Goal: Transaction & Acquisition: Purchase product/service

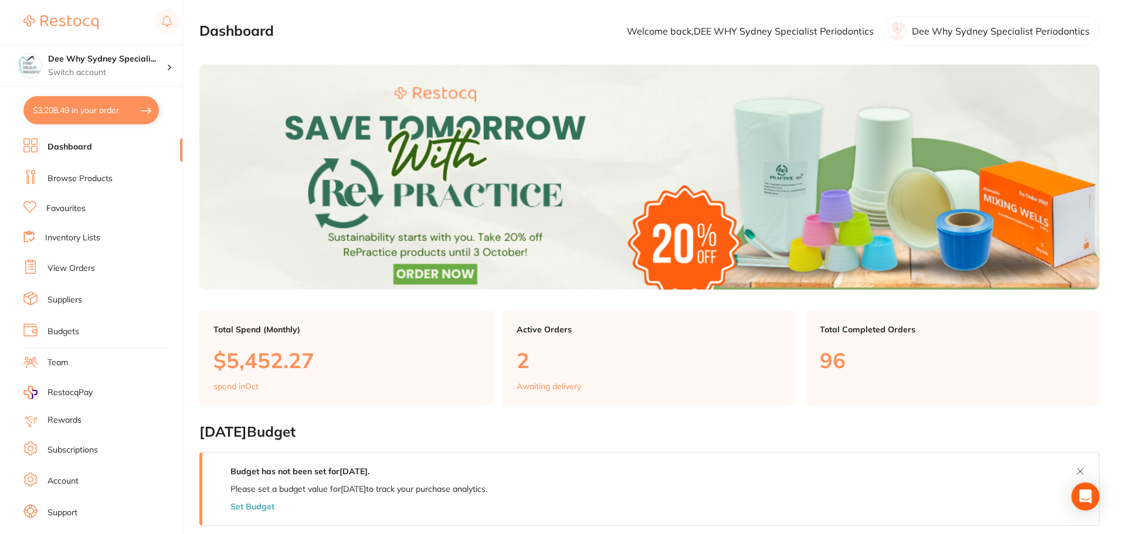
click at [109, 107] on button "$3,208.49 in your order" at bounding box center [90, 110] width 135 height 28
checkbox input "true"
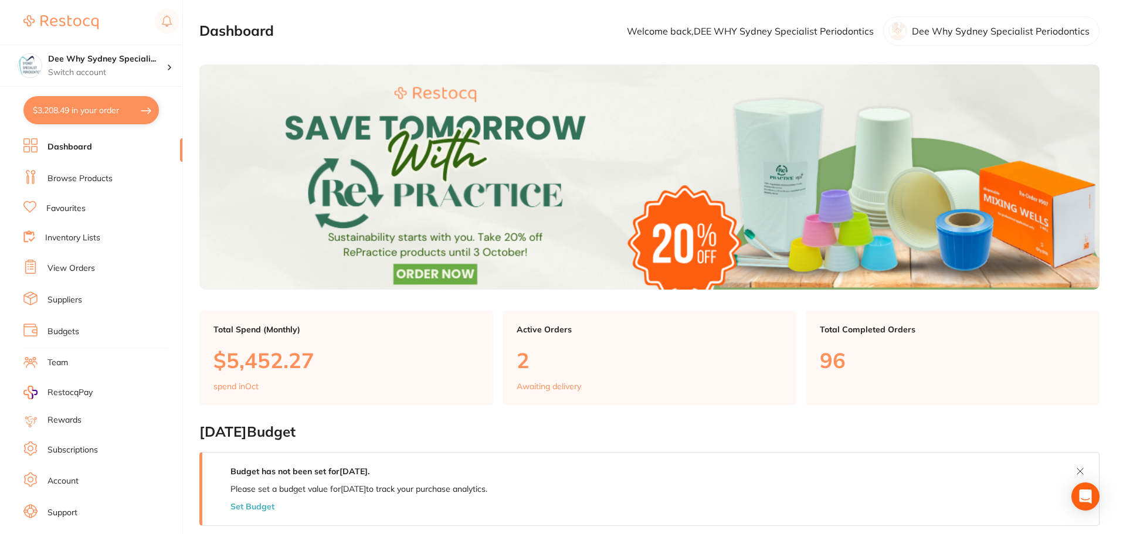
checkbox input "true"
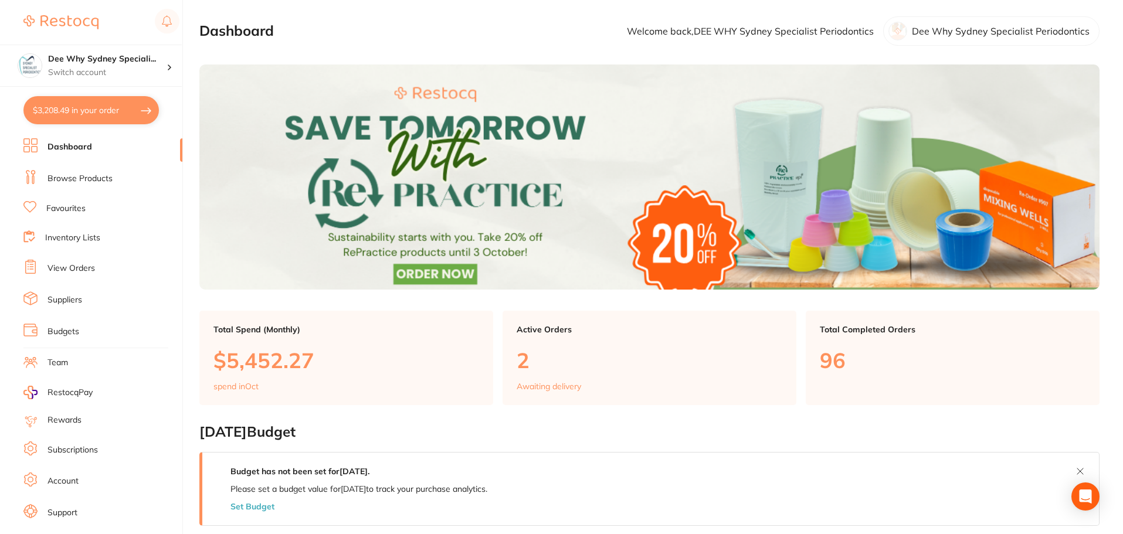
checkbox input "true"
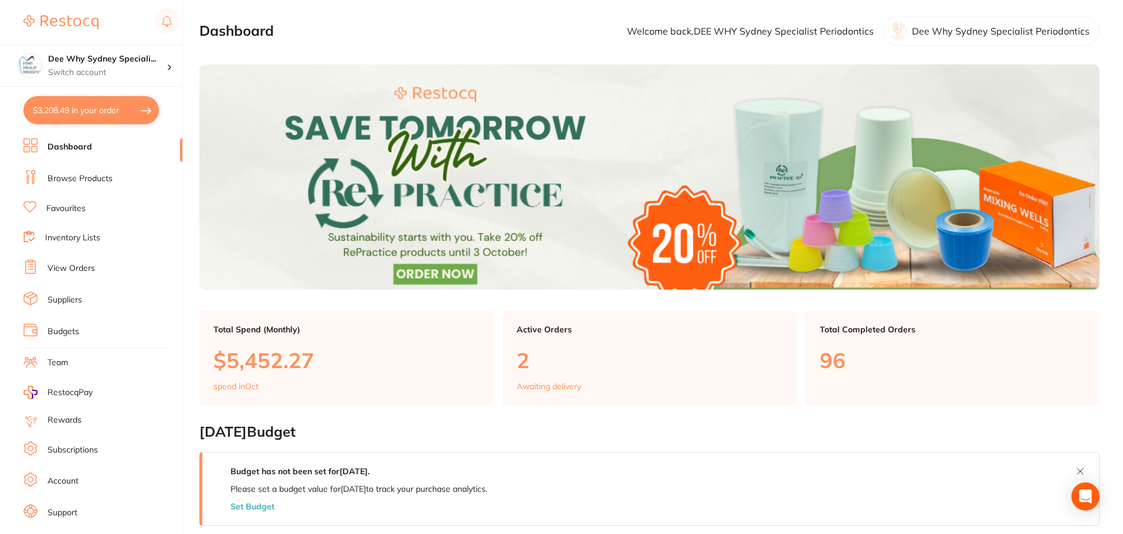
checkbox input "true"
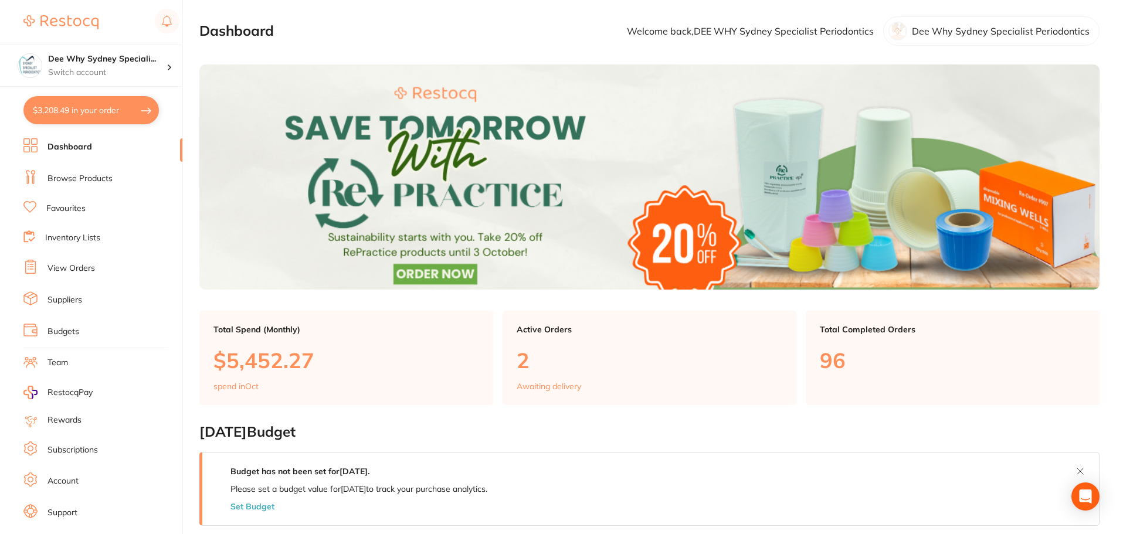
checkbox input "true"
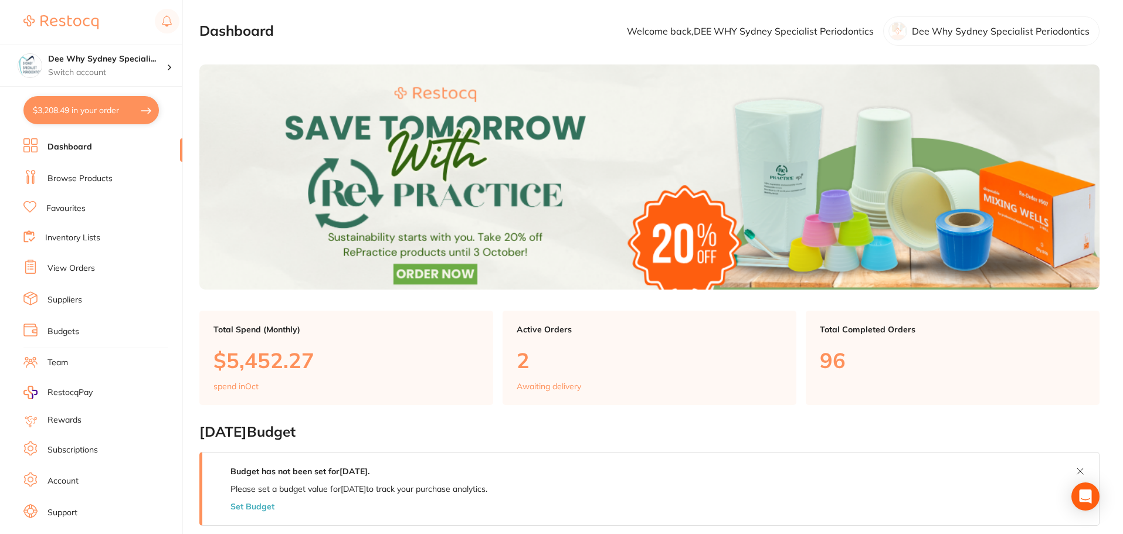
checkbox input "true"
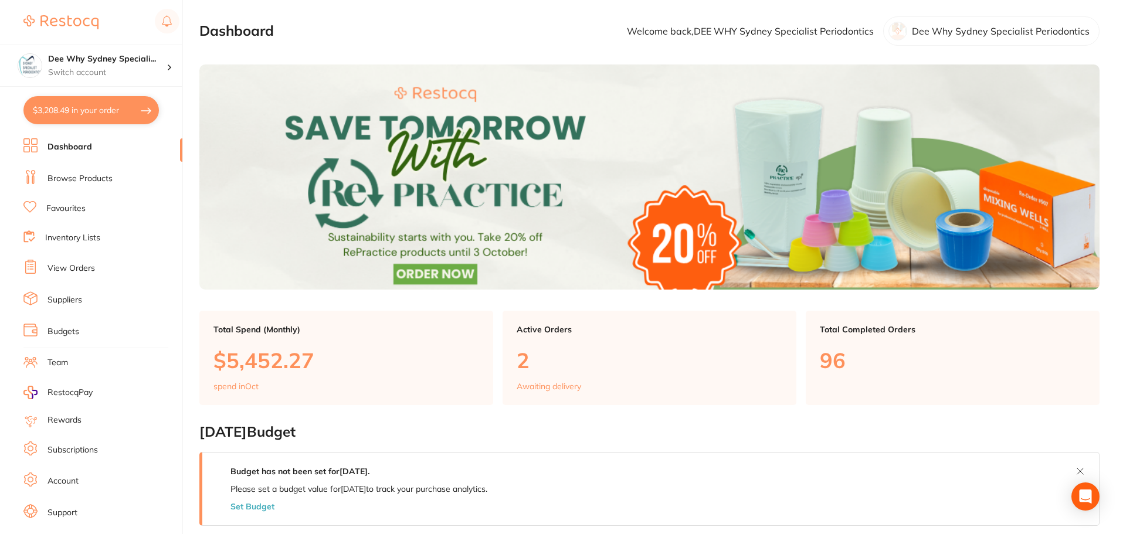
checkbox input "true"
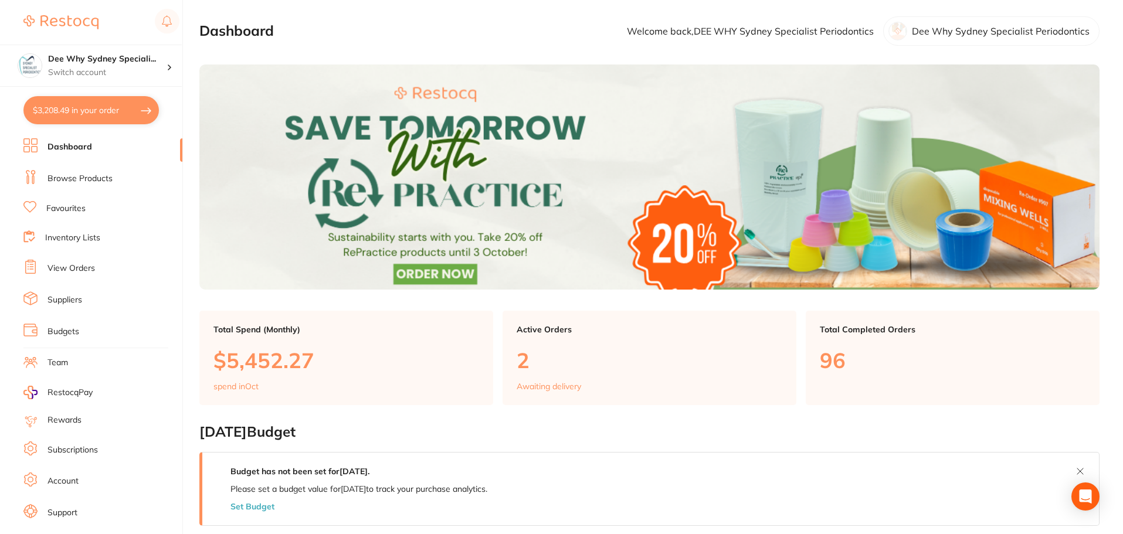
checkbox input "true"
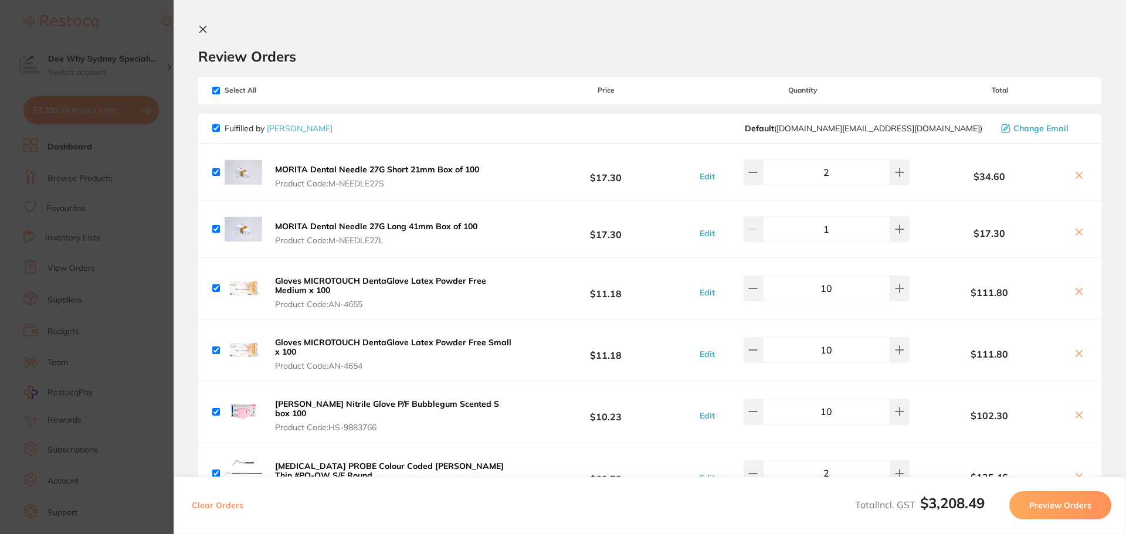
click at [216, 87] on input "checkbox" at bounding box center [216, 91] width 8 height 8
checkbox input "false"
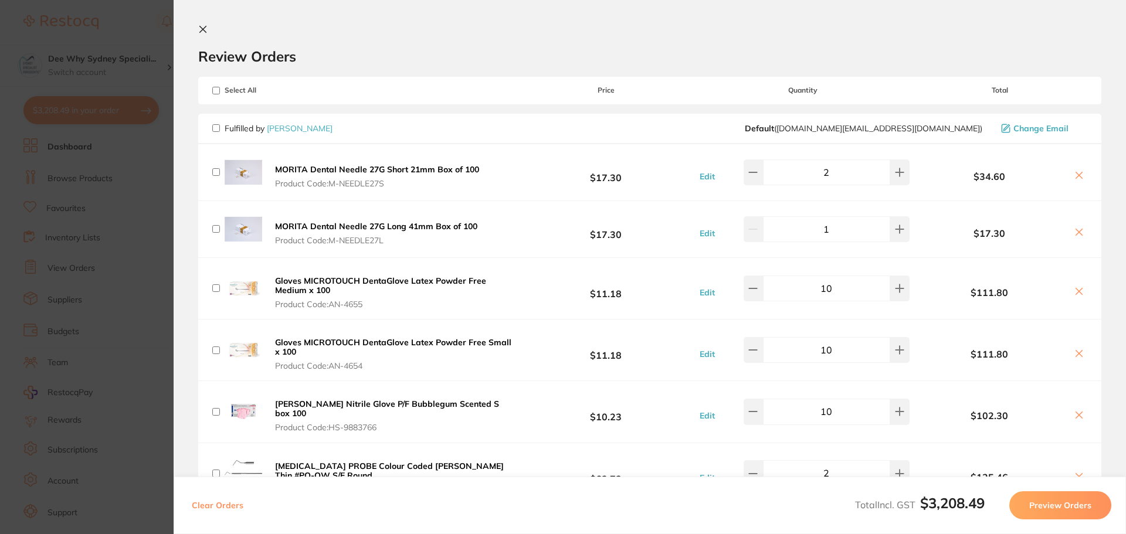
checkbox input "false"
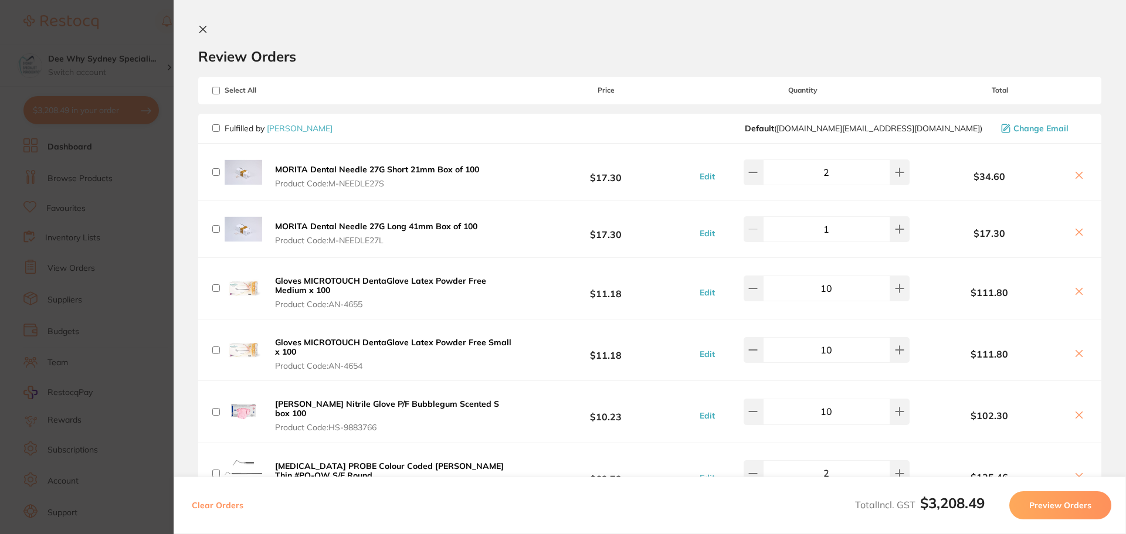
checkbox input "false"
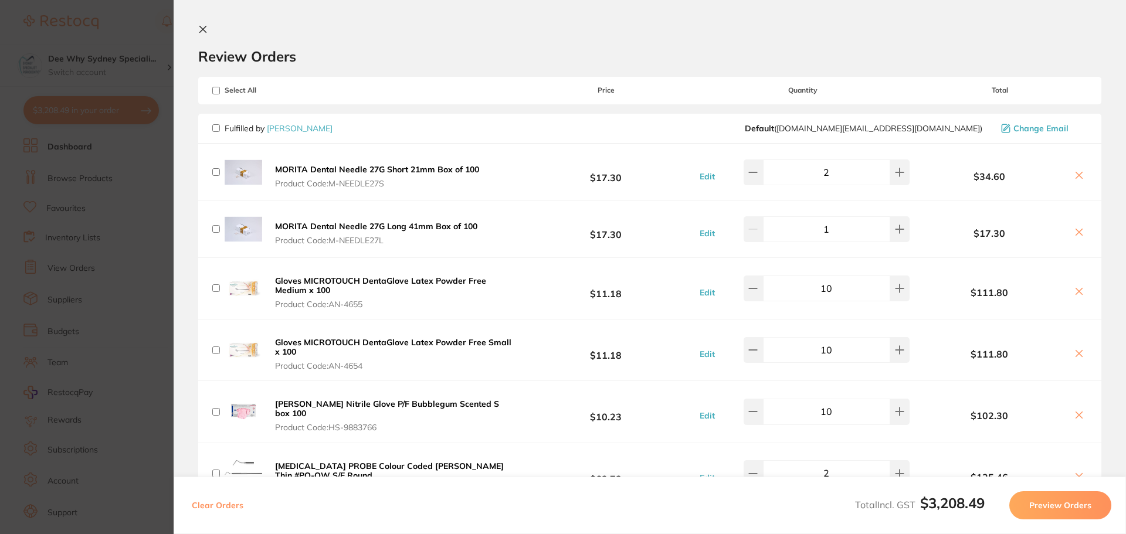
checkbox input "false"
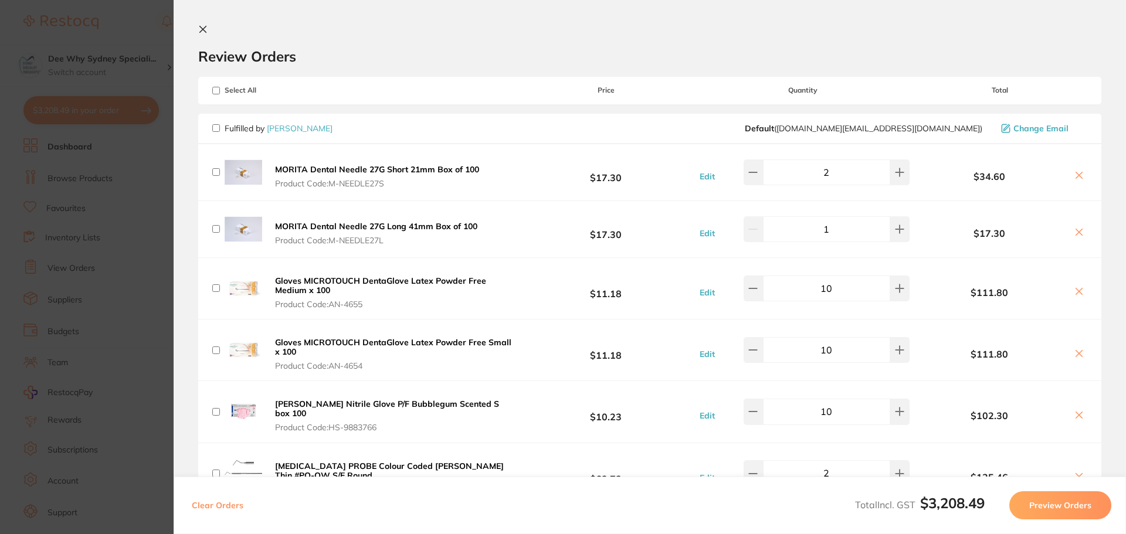
checkbox input "false"
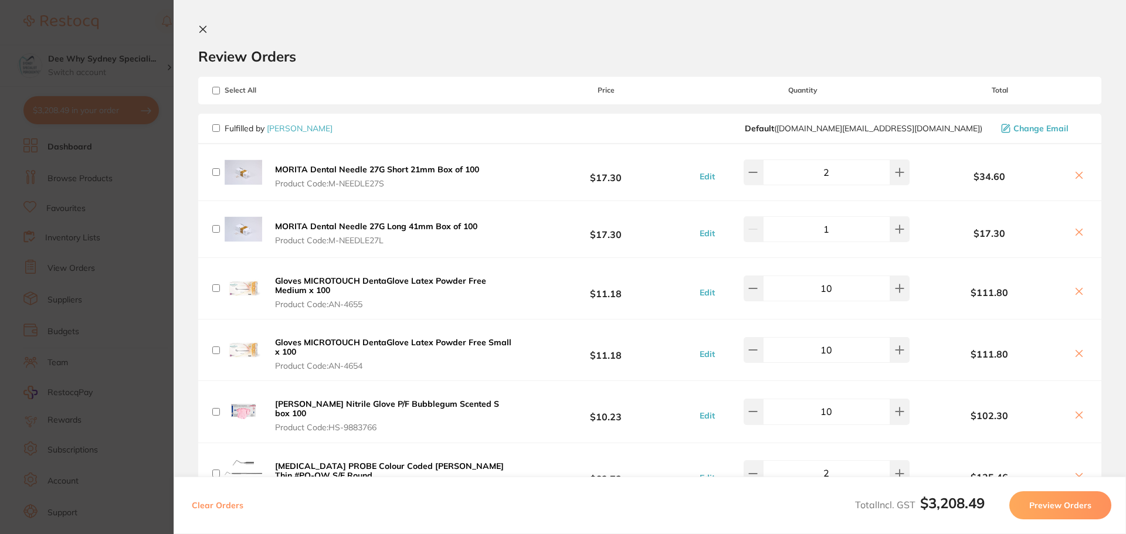
checkbox input "false"
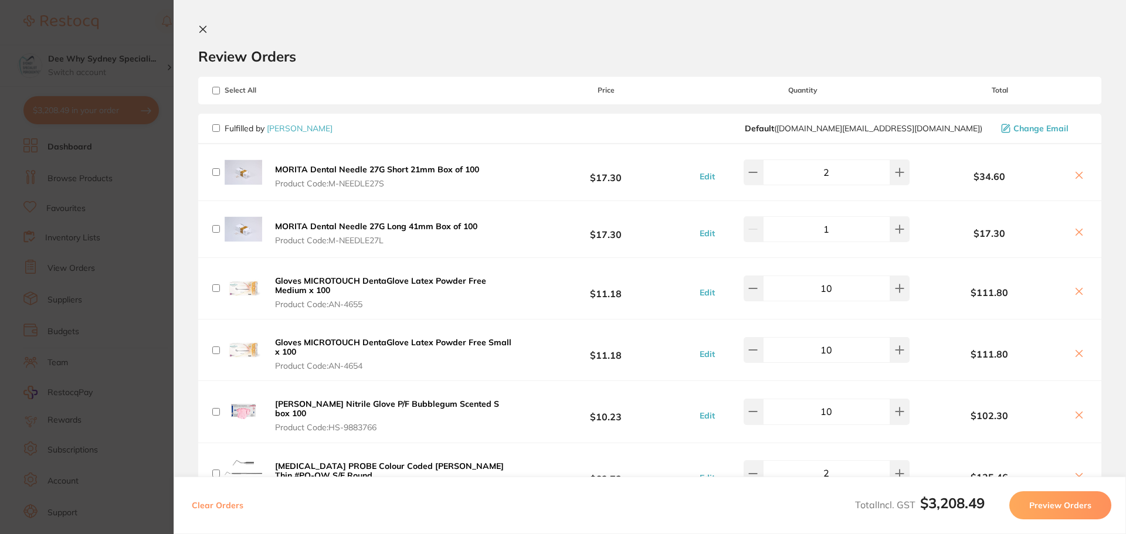
checkbox input "false"
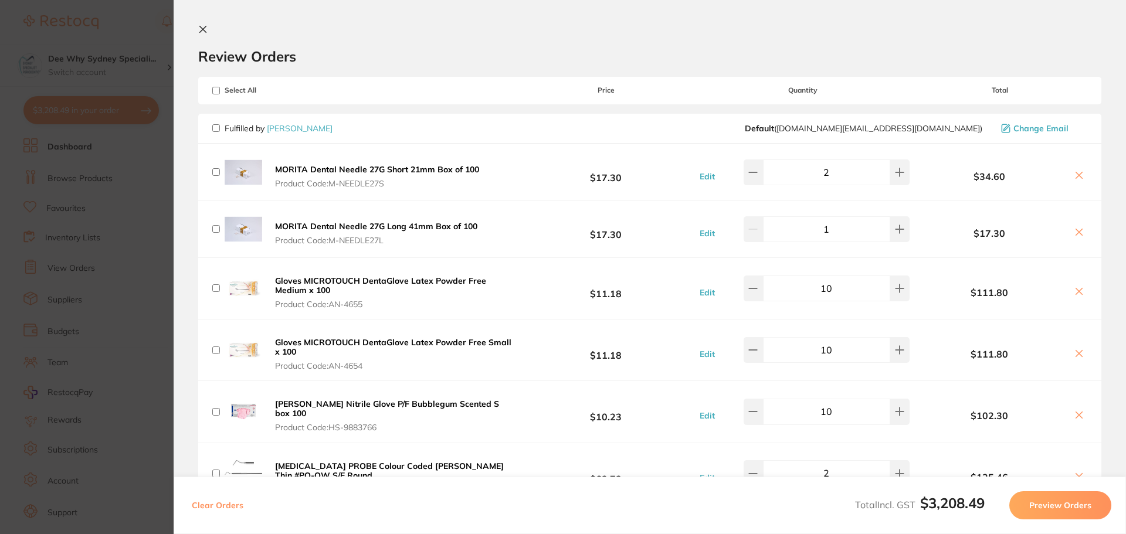
checkbox input "false"
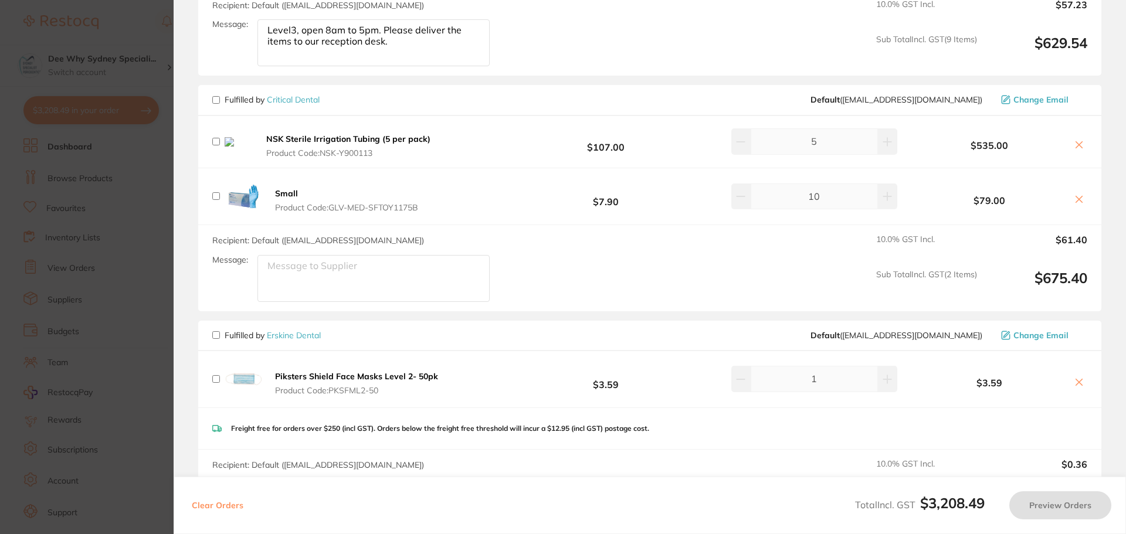
scroll to position [2522, 0]
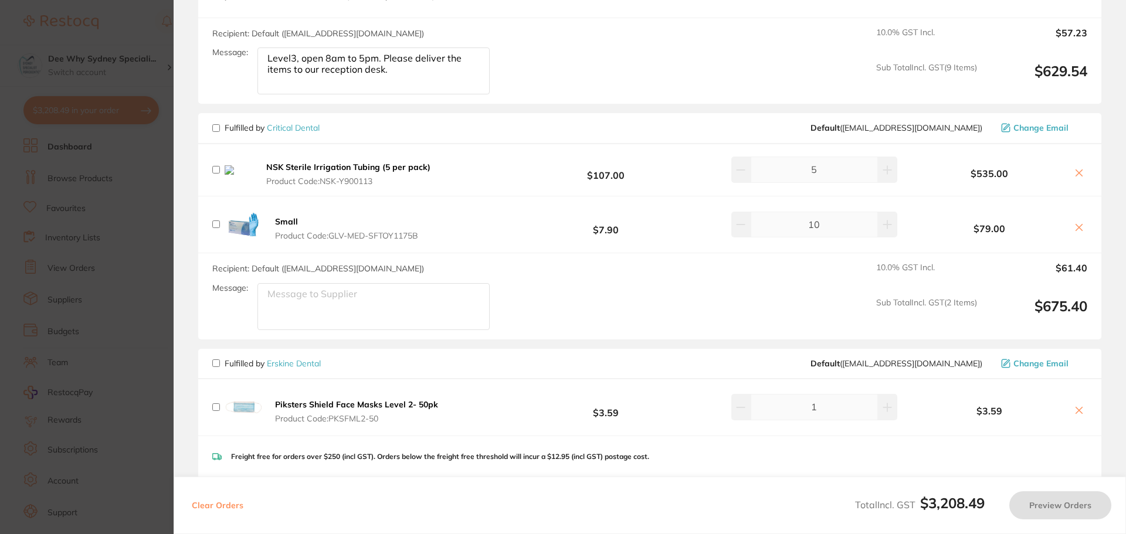
click at [216, 124] on input "checkbox" at bounding box center [216, 128] width 8 height 8
checkbox input "true"
drag, startPoint x: 263, startPoint y: 45, endPoint x: 433, endPoint y: 63, distance: 171.1
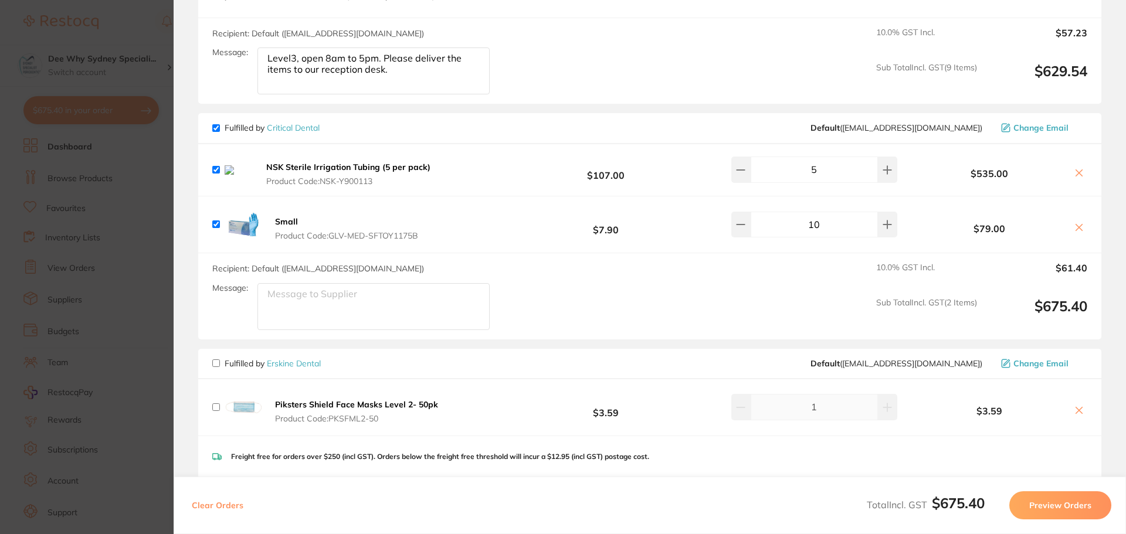
click at [433, 63] on textarea "Level3, open 8am to 5pm. Please deliver the items to our reception desk." at bounding box center [373, 71] width 232 height 47
click at [334, 293] on textarea "Message:" at bounding box center [373, 306] width 232 height 47
paste textarea "Level3, open 8am to 5pm. Please deliver the items to our reception desk."
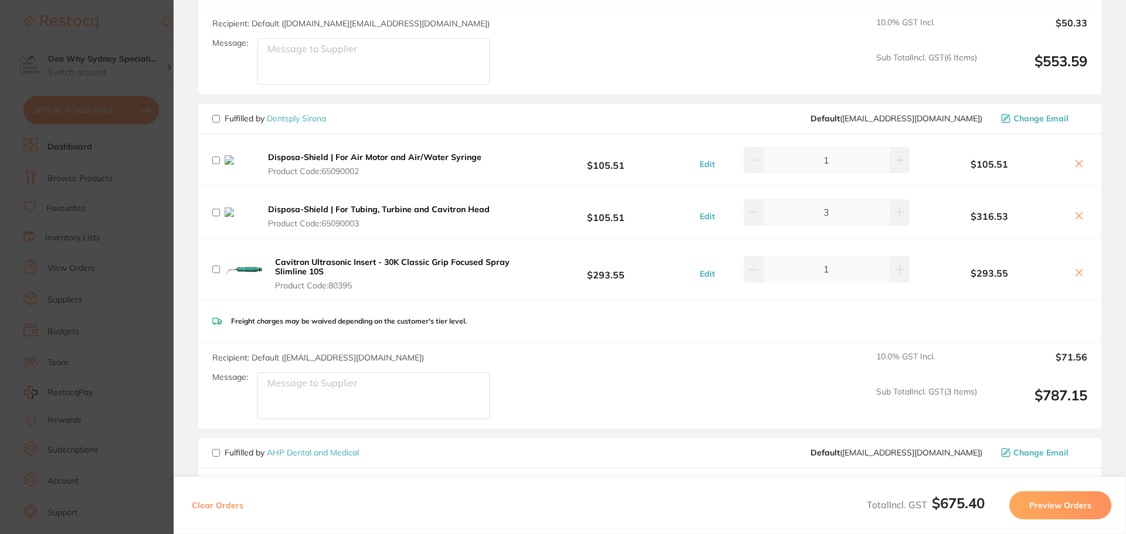
scroll to position [528, 0]
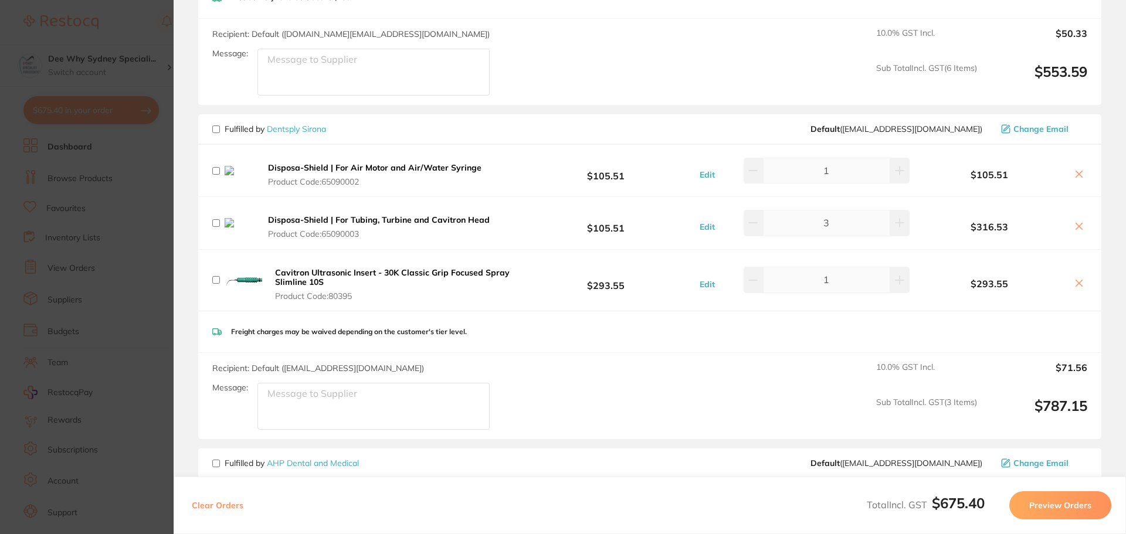
type textarea "Level3, open 8am to 5pm. Please deliver the items to our reception desk."
click at [1074, 514] on button "Preview Orders" at bounding box center [1060, 506] width 102 height 28
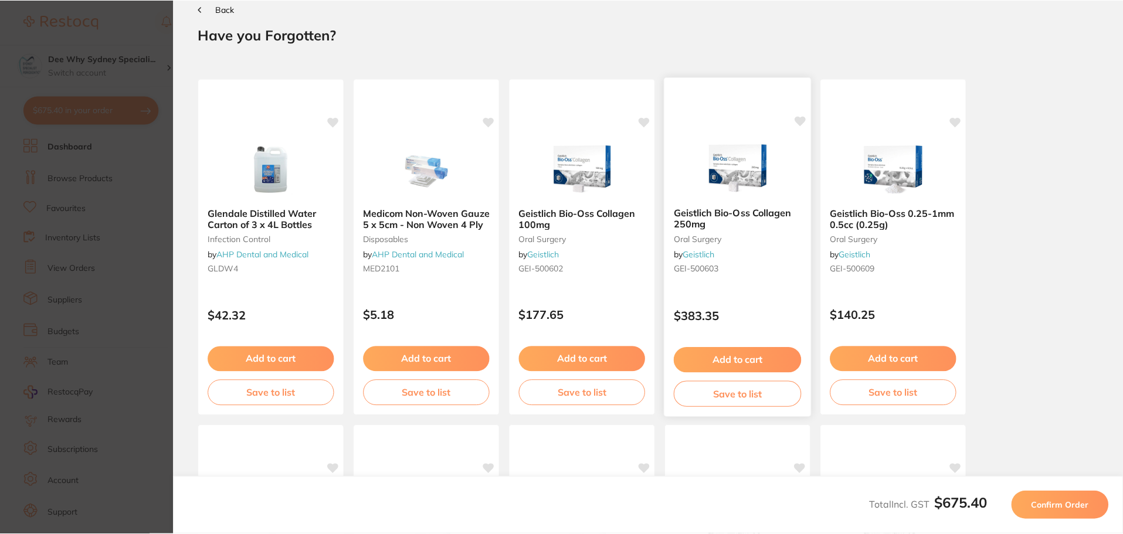
scroll to position [0, 0]
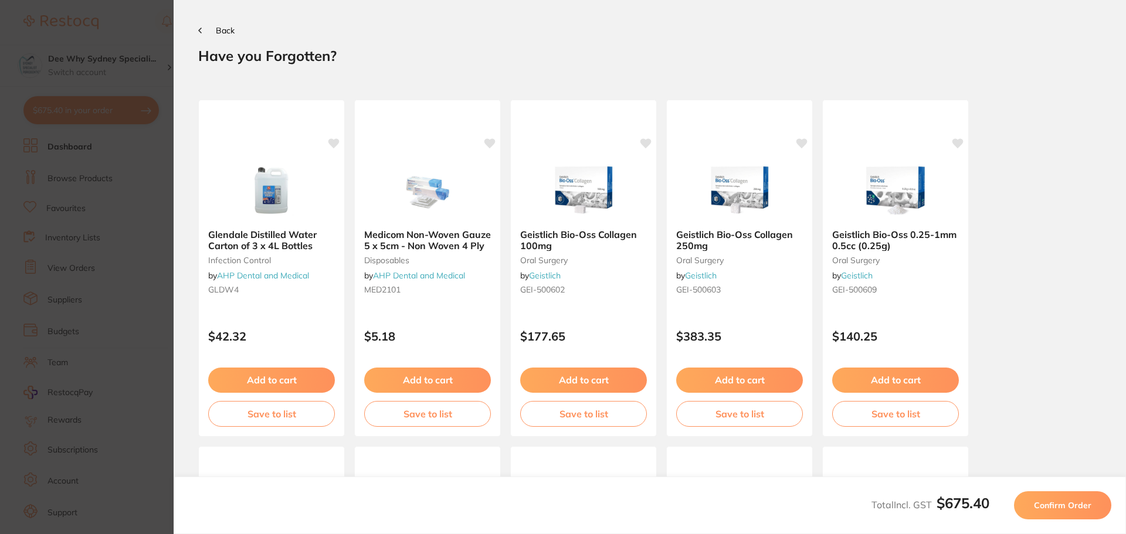
click at [1042, 500] on span "Confirm Order" at bounding box center [1062, 505] width 57 height 11
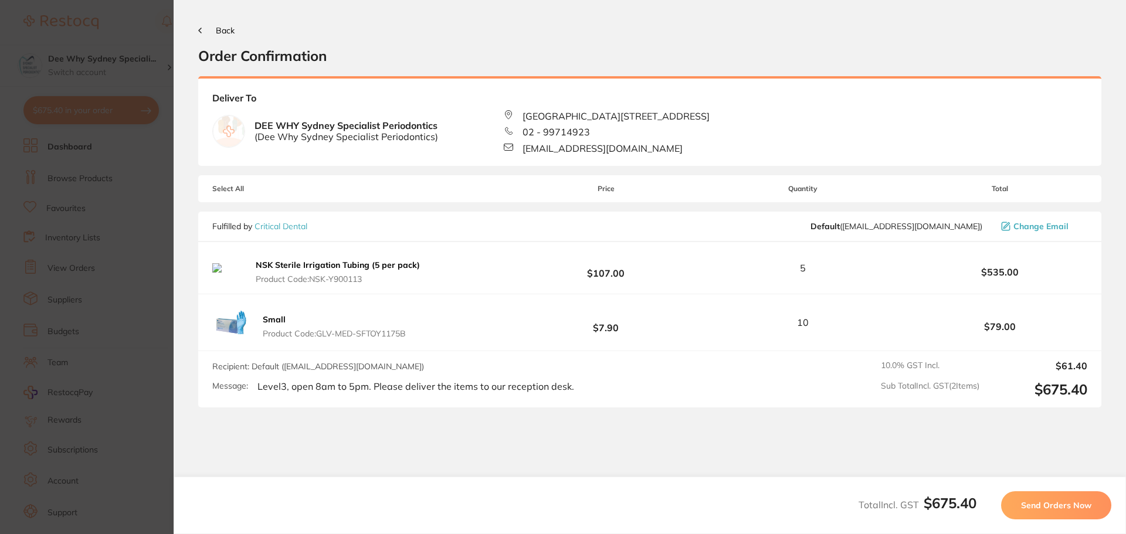
drag, startPoint x: 1036, startPoint y: 507, endPoint x: 1037, endPoint y: 494, distance: 12.4
click at [1036, 506] on span "Send Orders Now" at bounding box center [1056, 505] width 70 height 11
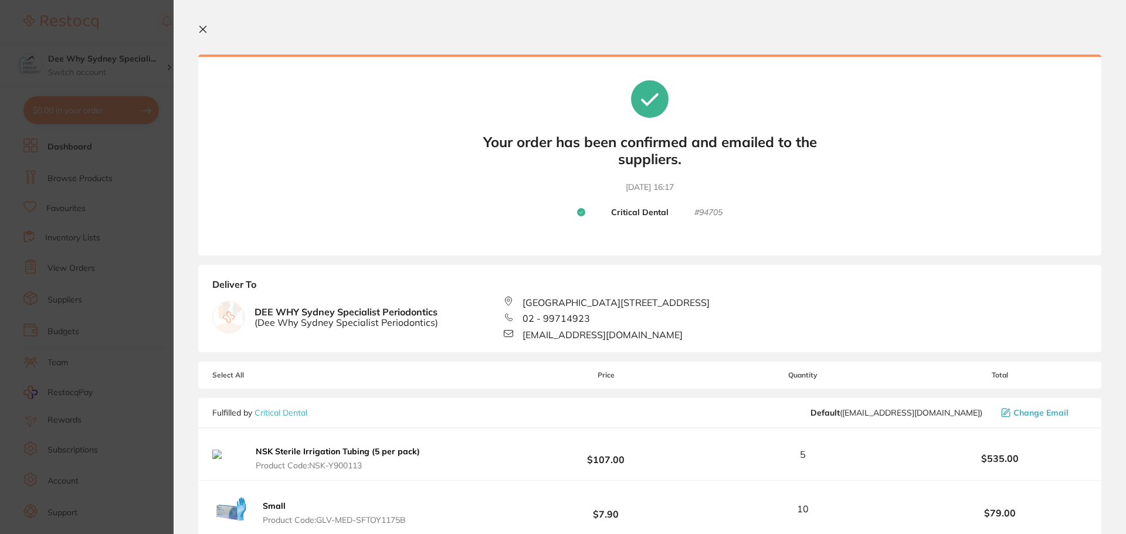
click at [199, 26] on icon at bounding box center [202, 29] width 9 height 9
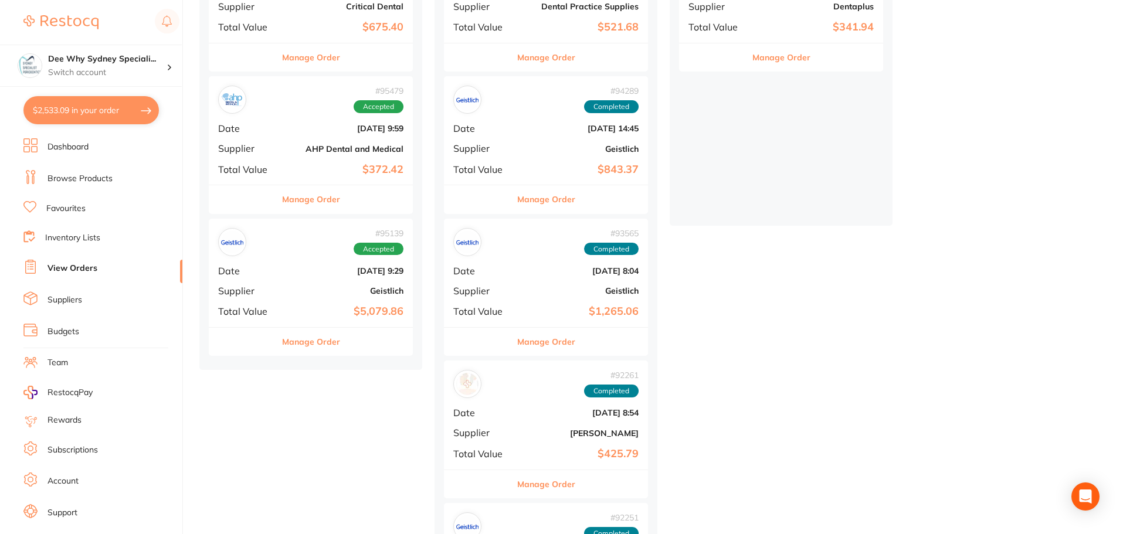
scroll to position [235, 0]
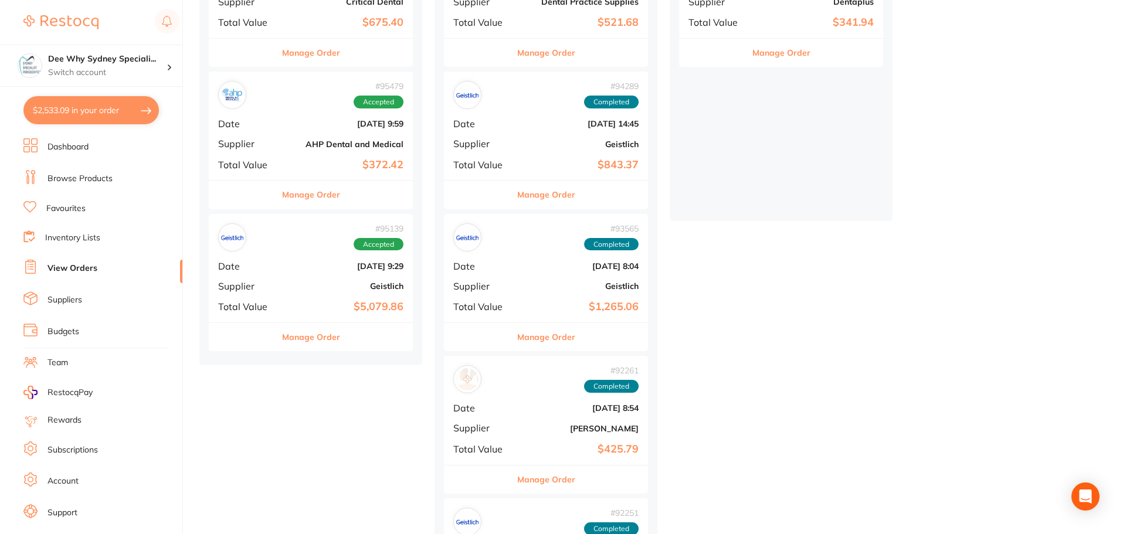
click at [266, 268] on span "Date" at bounding box center [247, 266] width 59 height 11
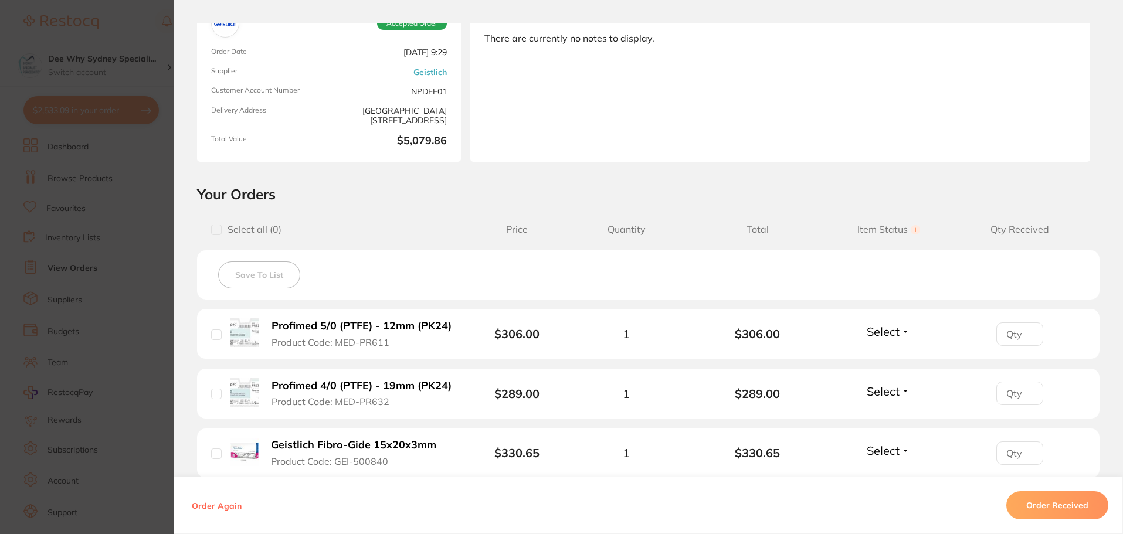
scroll to position [117, 0]
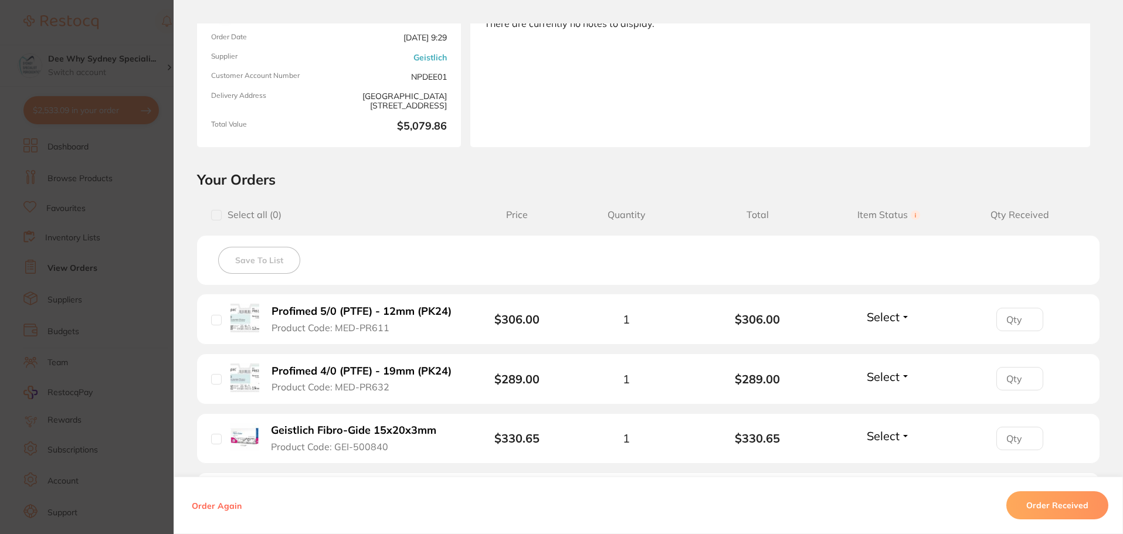
click at [1049, 504] on button "Order Received" at bounding box center [1058, 506] width 102 height 28
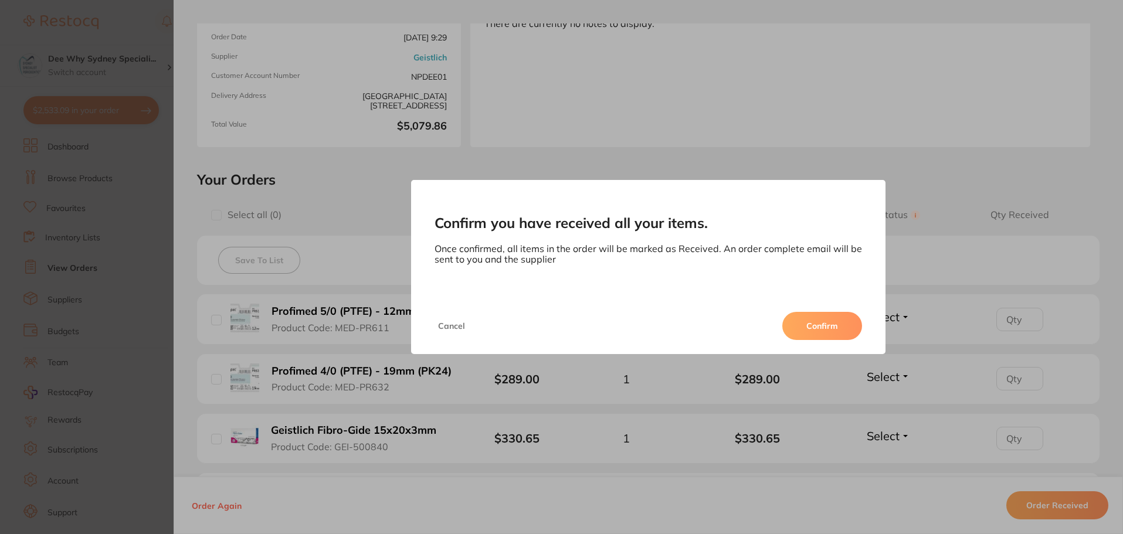
click at [831, 323] on button "Confirm" at bounding box center [822, 326] width 80 height 28
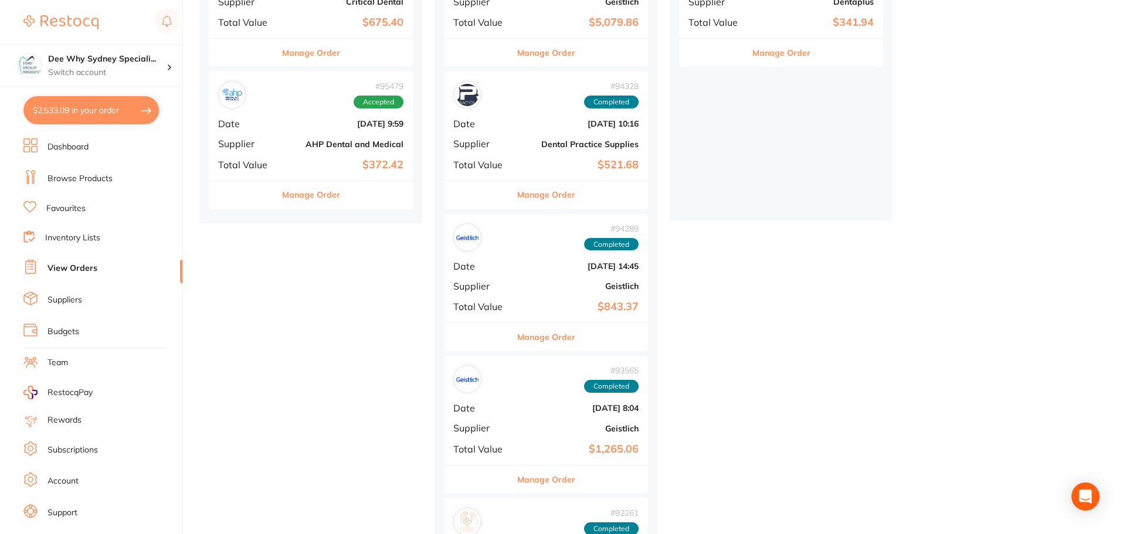
click at [575, 113] on div "# 94328 Completed Date [DATE] 10:16 Supplier Dental Practice Supplies Total Val…" at bounding box center [546, 126] width 204 height 109
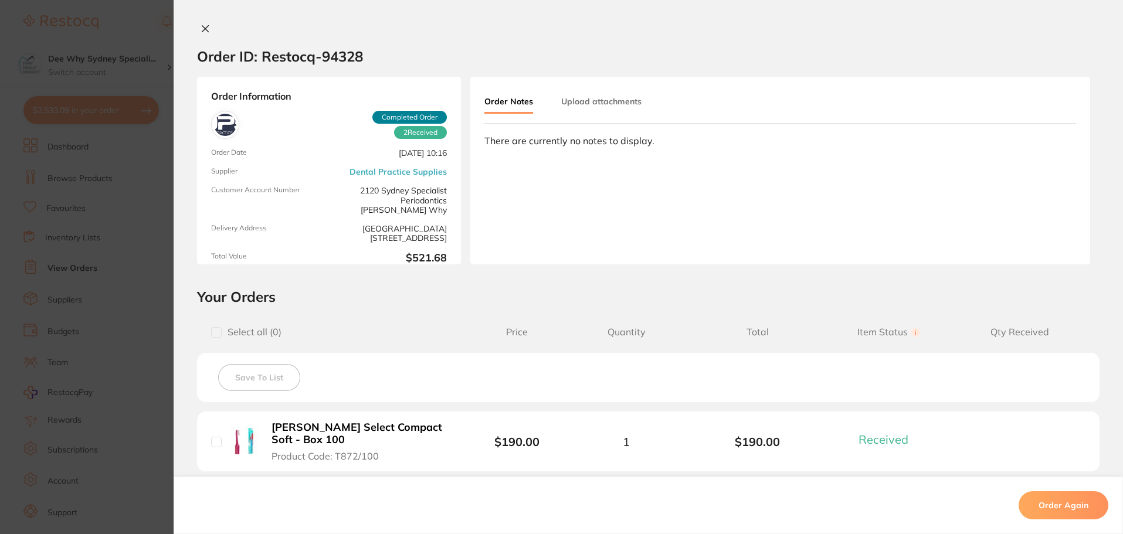
click at [206, 31] on icon at bounding box center [205, 28] width 9 height 9
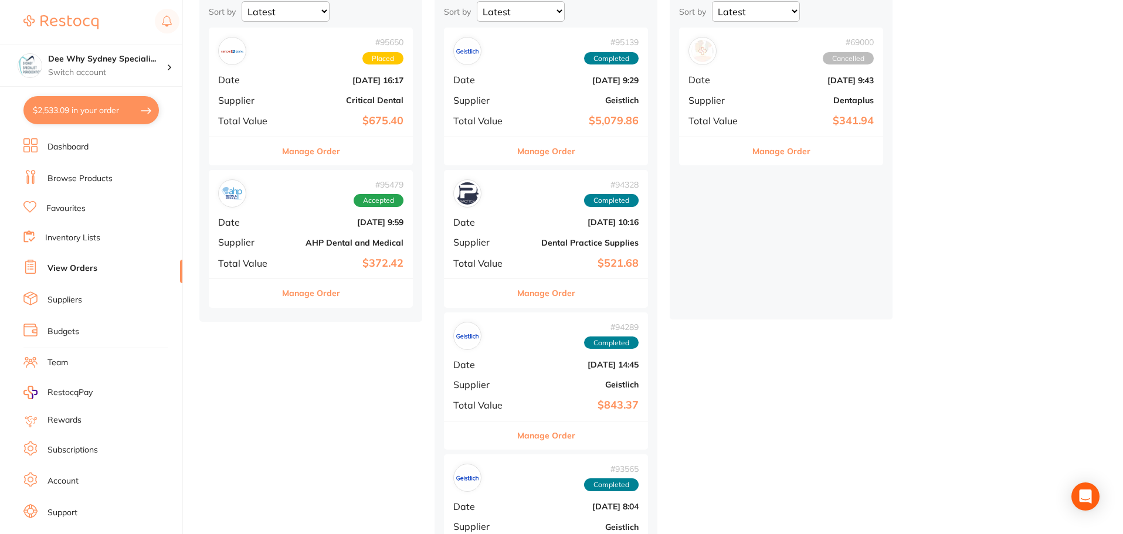
scroll to position [59, 0]
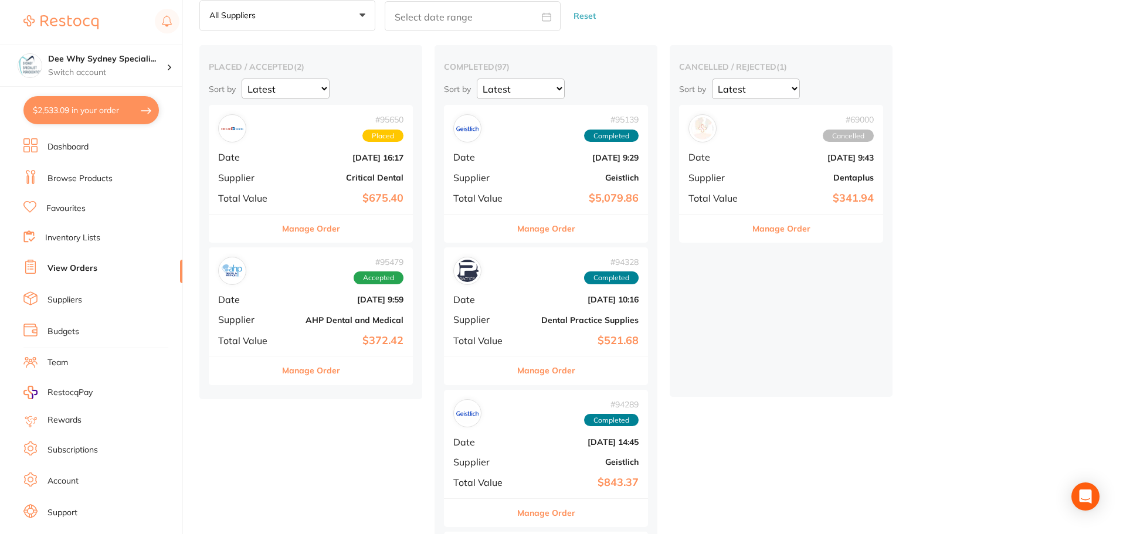
click at [300, 161] on b "[DATE] 16:17" at bounding box center [344, 157] width 117 height 9
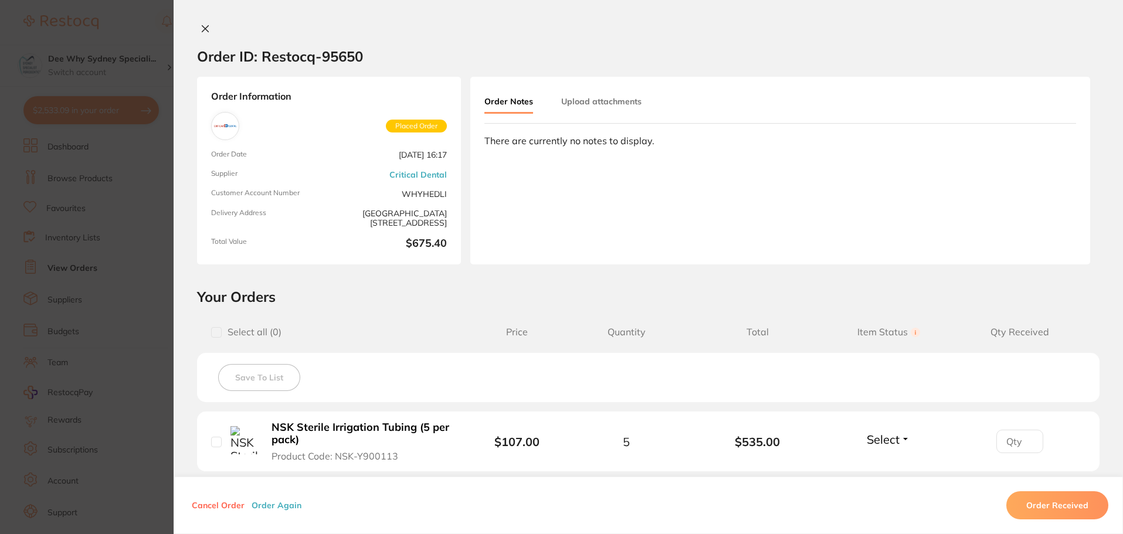
click at [205, 26] on icon at bounding box center [205, 29] width 6 height 6
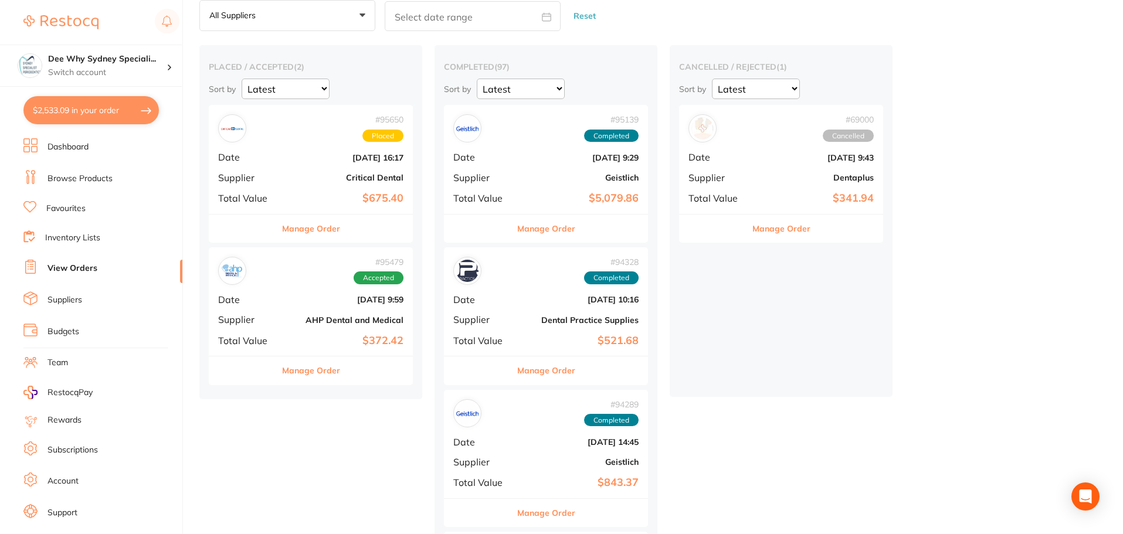
click at [74, 109] on button "$2,533.09 in your order" at bounding box center [90, 110] width 135 height 28
checkbox input "true"
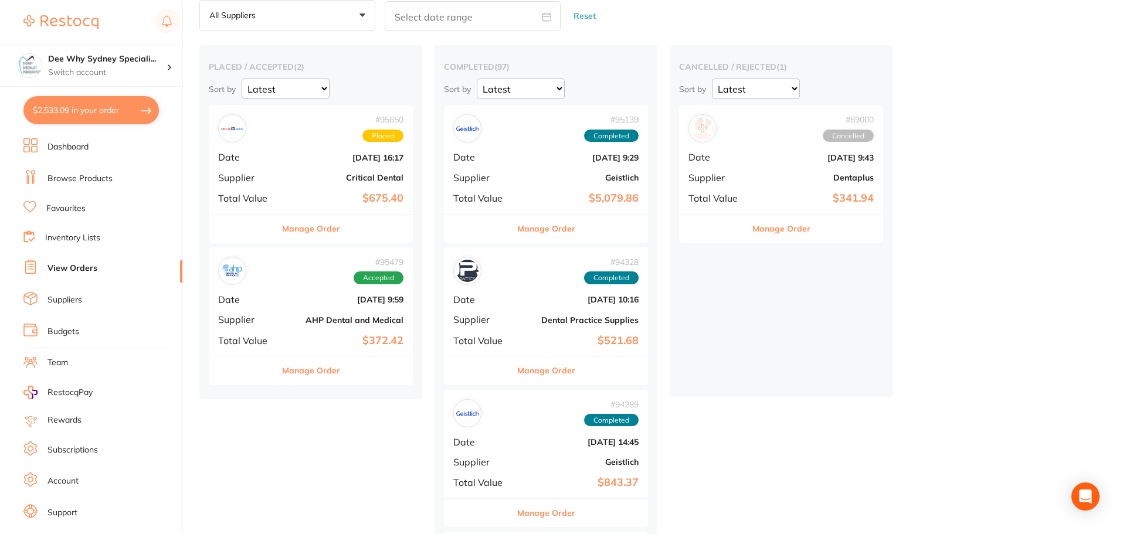
checkbox input "true"
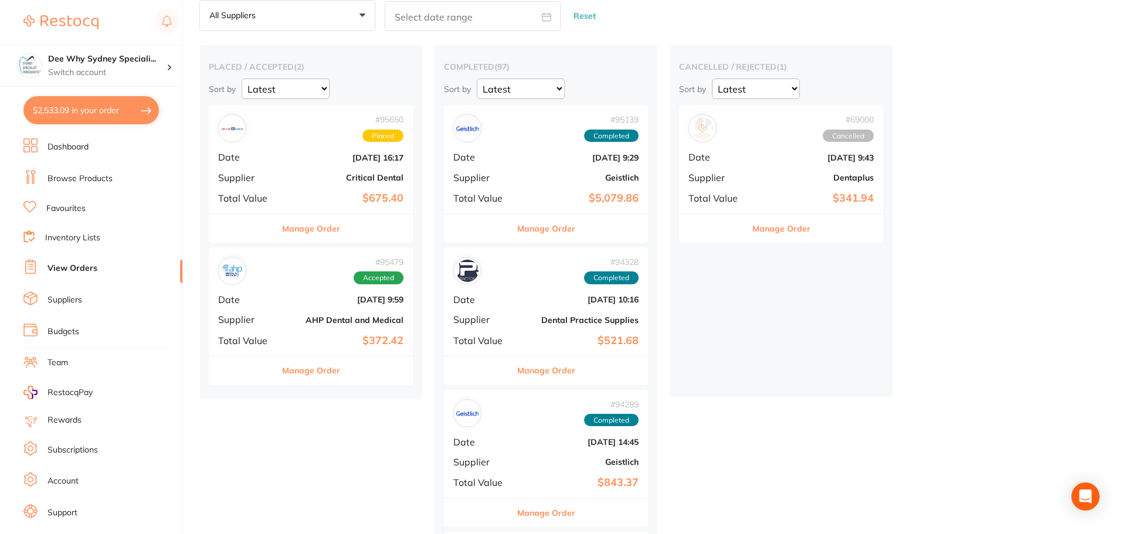
checkbox input "true"
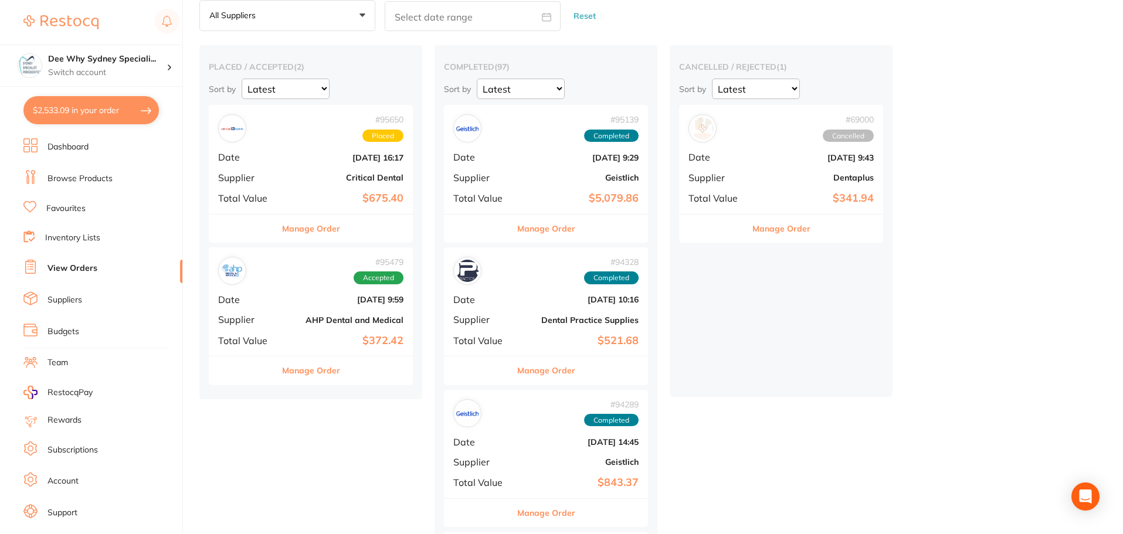
checkbox input "true"
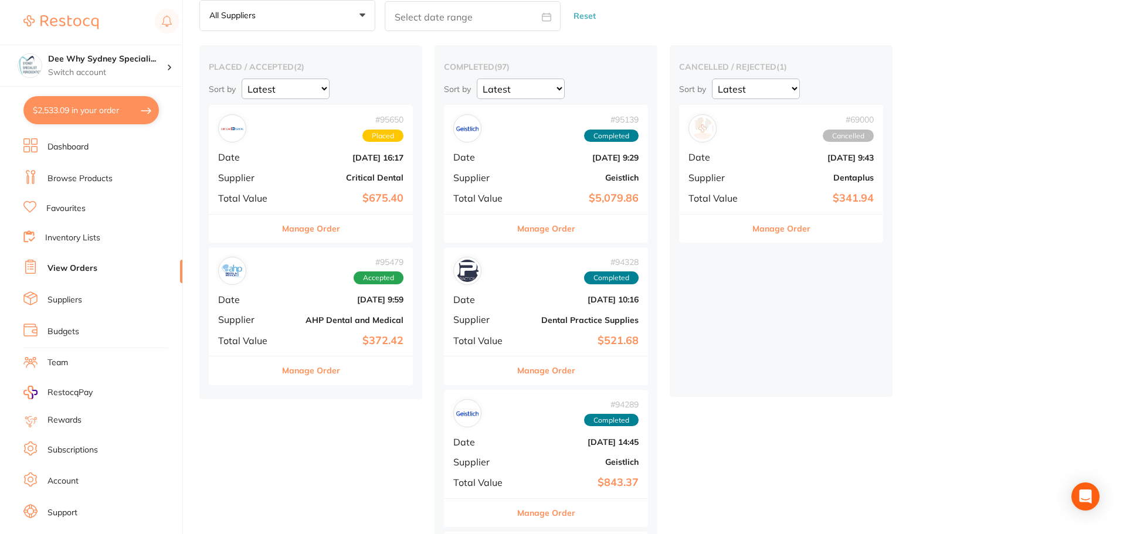
checkbox input "true"
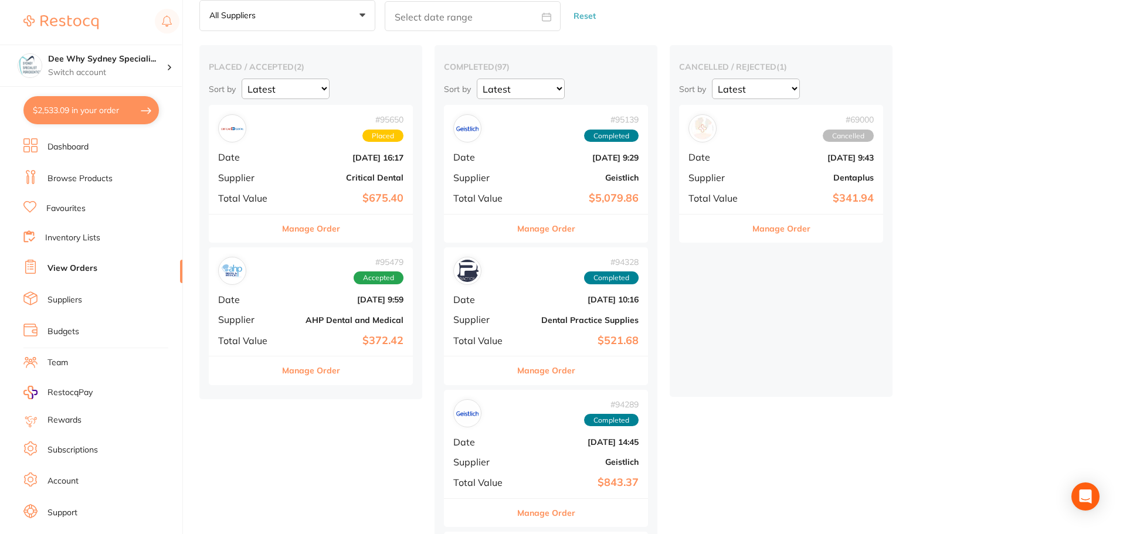
checkbox input "true"
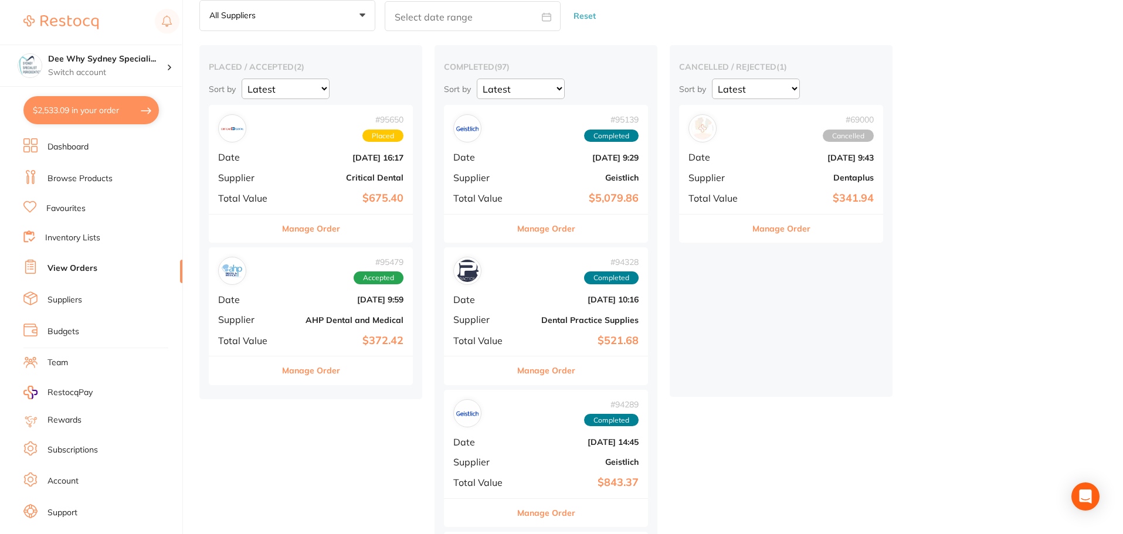
checkbox input "true"
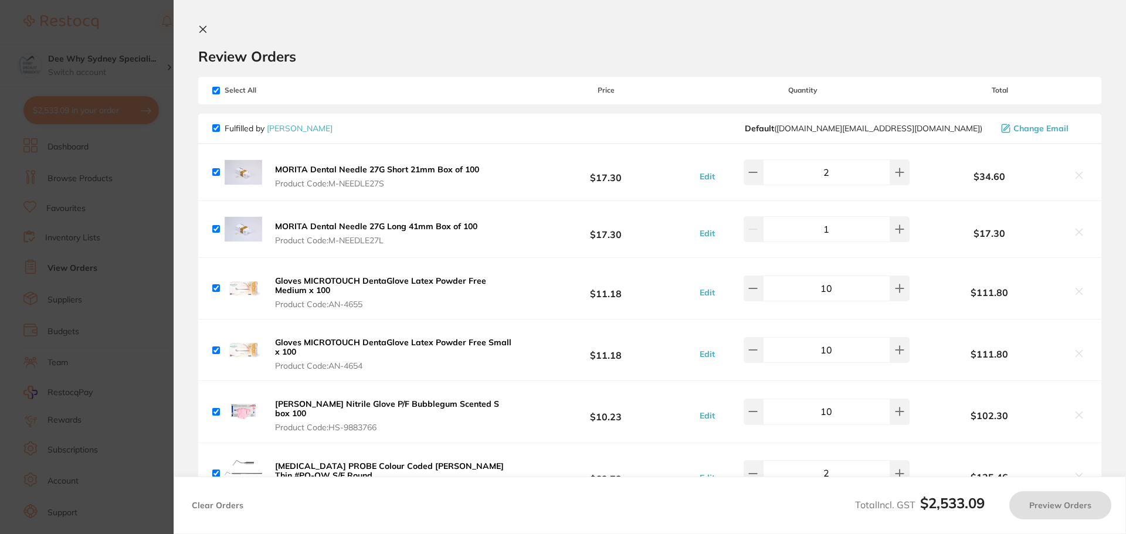
click at [205, 29] on icon at bounding box center [202, 29] width 9 height 9
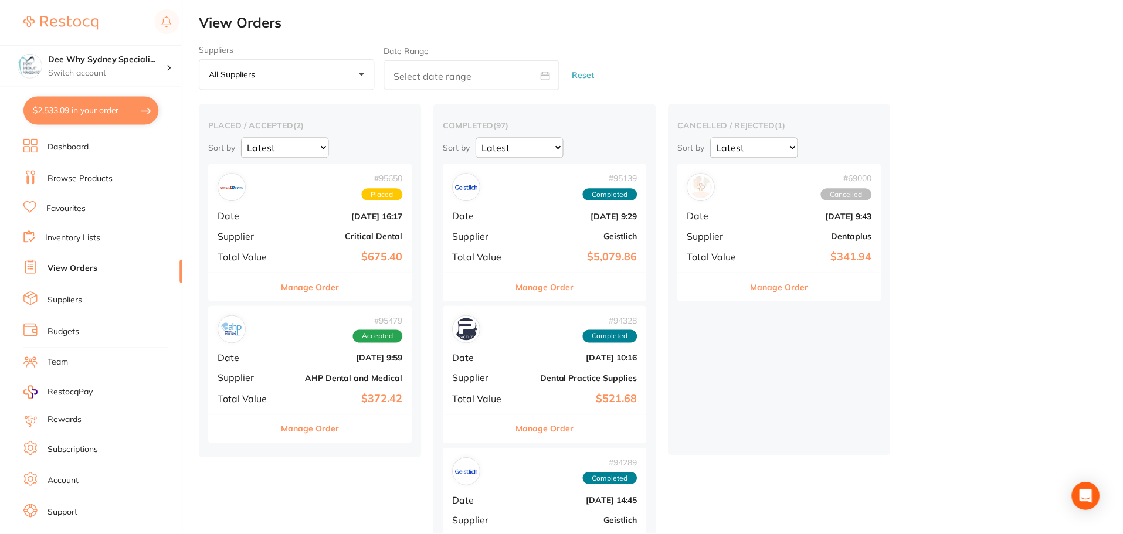
scroll to position [59, 0]
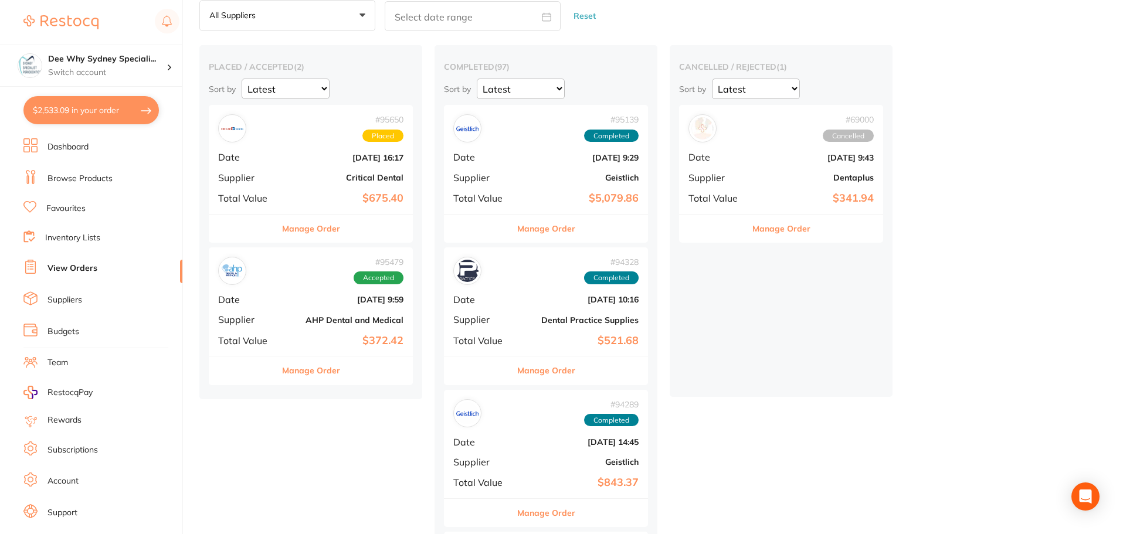
click at [96, 145] on li "Dashboard" at bounding box center [102, 147] width 159 height 18
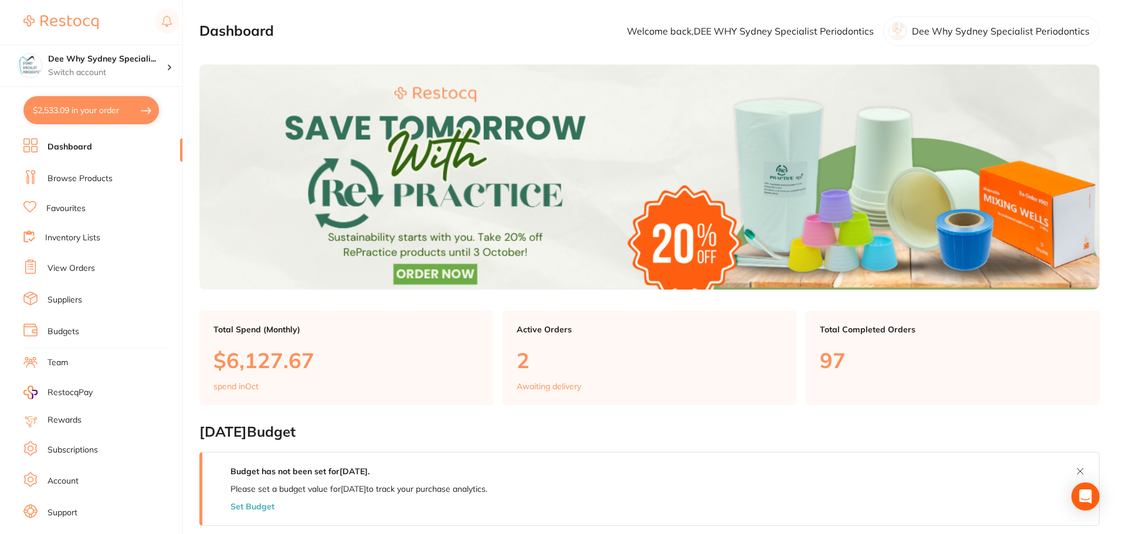
click at [68, 192] on ul "Dashboard Browse Products Favourites Inventory Lists View Orders Suppliers Budg…" at bounding box center [102, 340] width 159 height 405
drag, startPoint x: 97, startPoint y: 168, endPoint x: 78, endPoint y: 199, distance: 36.6
click at [97, 174] on ul "Dashboard Browse Products Favourites Inventory Lists View Orders Suppliers Budg…" at bounding box center [102, 340] width 159 height 405
click at [78, 199] on ul "Dashboard Browse Products Favourites Inventory Lists View Orders Suppliers Budg…" at bounding box center [102, 340] width 159 height 405
click at [87, 182] on link "Browse Products" at bounding box center [80, 179] width 65 height 12
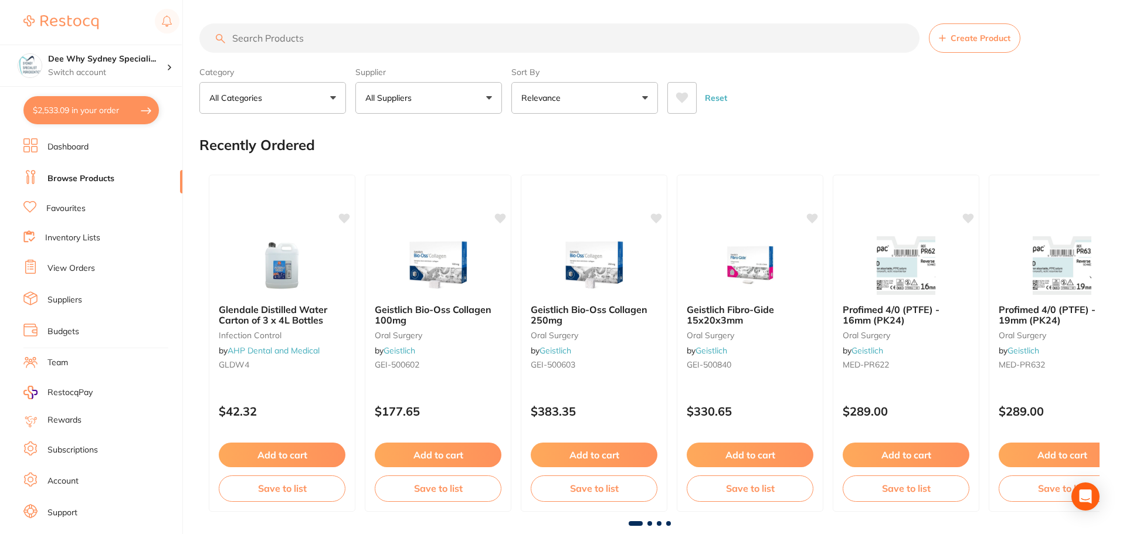
click at [372, 39] on input "search" at bounding box center [559, 37] width 720 height 29
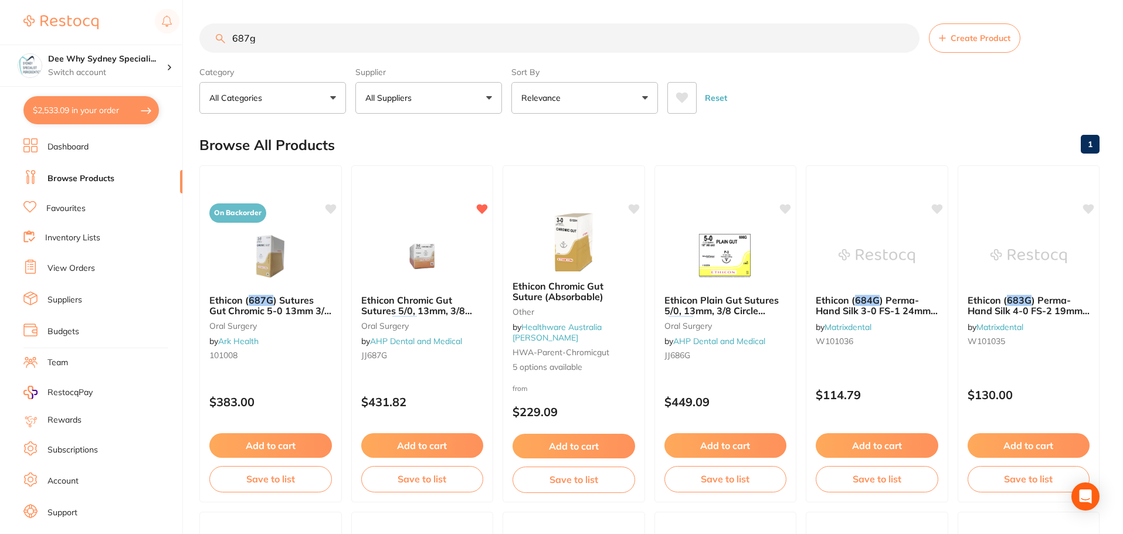
type input "687g"
